Goal: Task Accomplishment & Management: Use online tool/utility

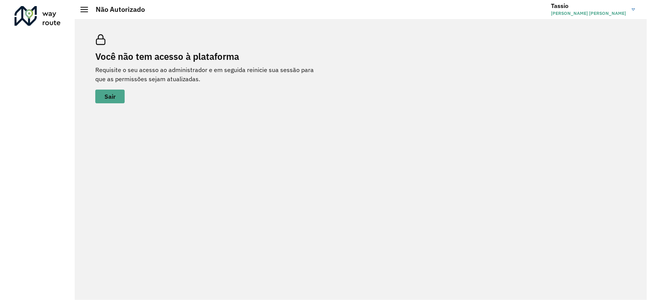
click at [626, 8] on h3 "Tassio" at bounding box center [588, 5] width 75 height 7
drag, startPoint x: 585, startPoint y: 40, endPoint x: 411, endPoint y: 69, distance: 176.4
click at [584, 40] on link "Encerrar sessão" at bounding box center [603, 37] width 67 height 23
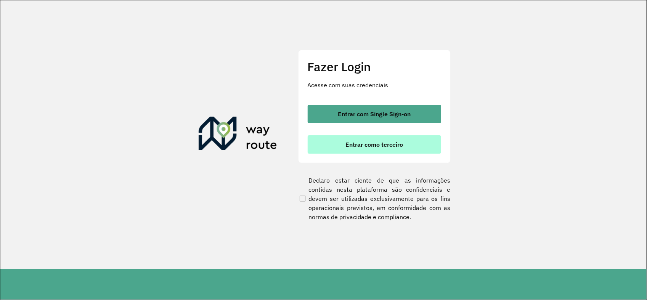
click at [425, 147] on button "Entrar como terceiro" at bounding box center [374, 144] width 133 height 18
click at [397, 142] on span "Entrar como terceiro" at bounding box center [375, 144] width 58 height 6
